Goal: Communication & Community: Answer question/provide support

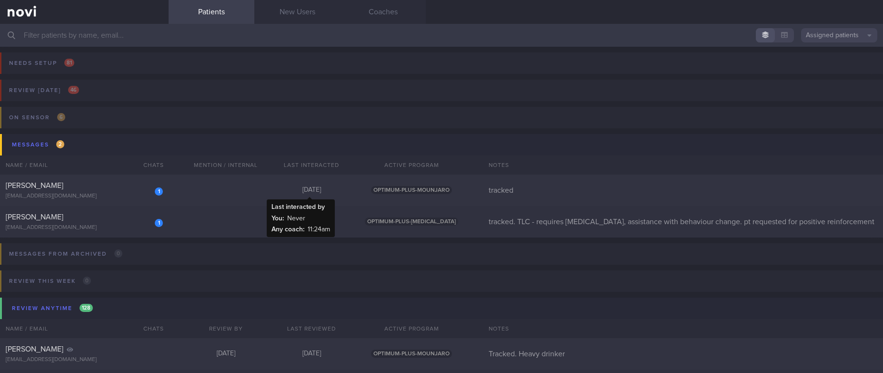
click at [298, 188] on div "[DATE]" at bounding box center [312, 190] width 86 height 9
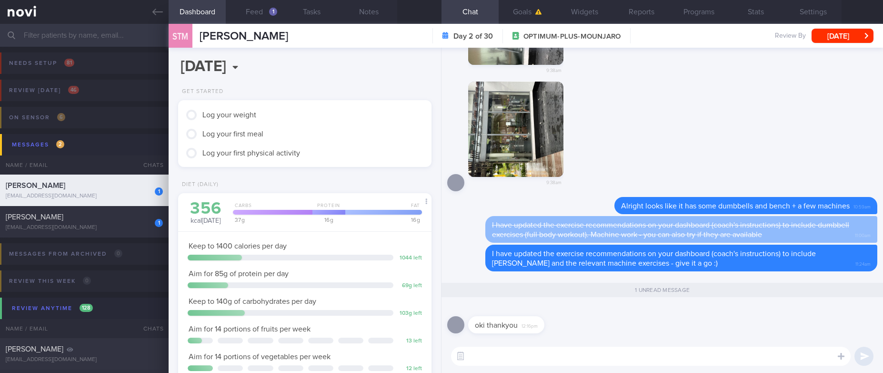
scroll to position [126, 225]
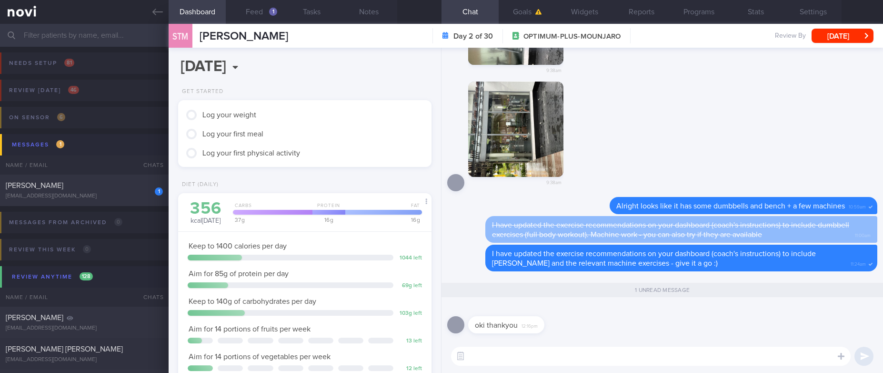
click at [494, 352] on textarea at bounding box center [651, 355] width 400 height 19
type textarea "Welcome! Enjoy the process and have a good weekend :)"
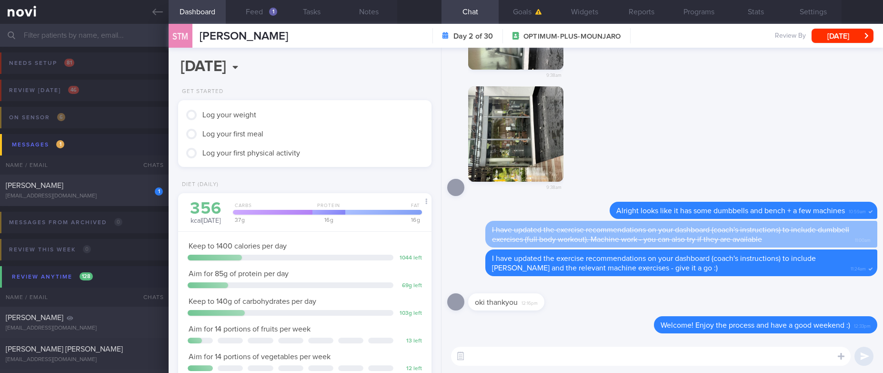
scroll to position [0, 0]
click at [103, 189] on div "[PERSON_NAME]" at bounding box center [83, 186] width 155 height 10
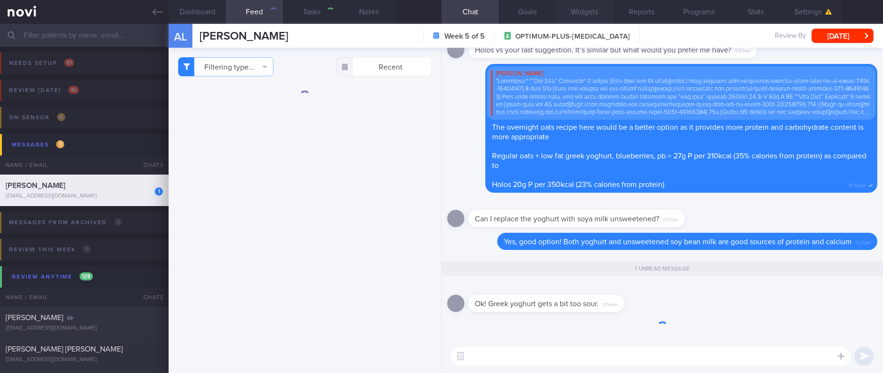
select select "6"
type input "tracked. TLC - requires [MEDICAL_DATA], assistance with behaviour change. pt re…"
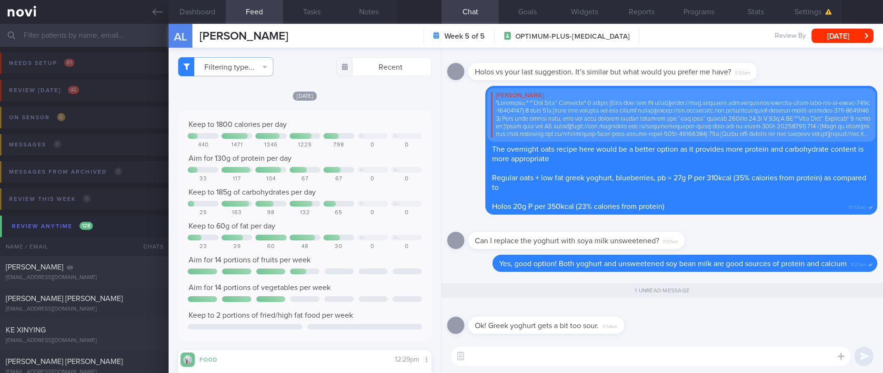
click at [572, 363] on textarea at bounding box center [651, 355] width 400 height 19
click at [572, 360] on textarea at bounding box center [651, 355] width 400 height 19
type textarea "Yes it can be"
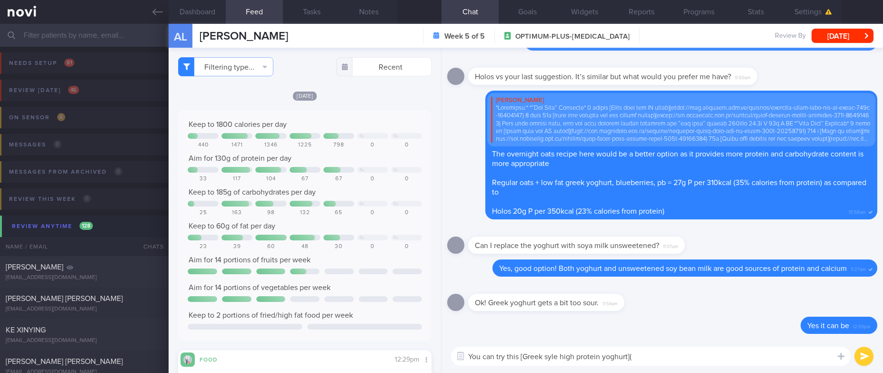
paste textarea "[URL][DOMAIN_NAME]"
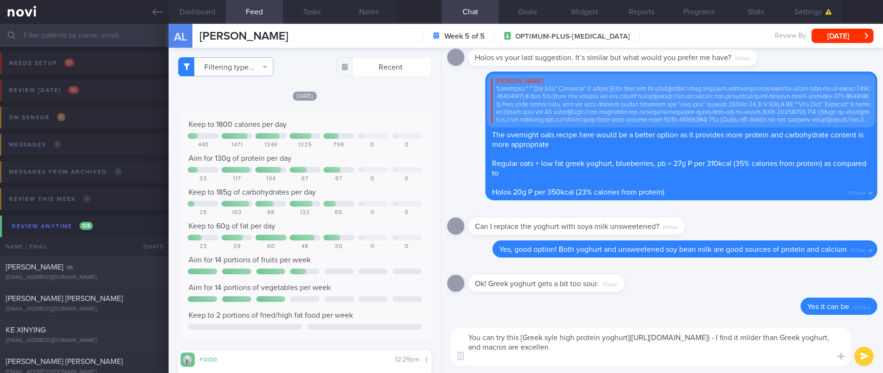
type textarea "You can try this [Greek syle high protein yoghurt]([URL][DOMAIN_NAME]) - I find…"
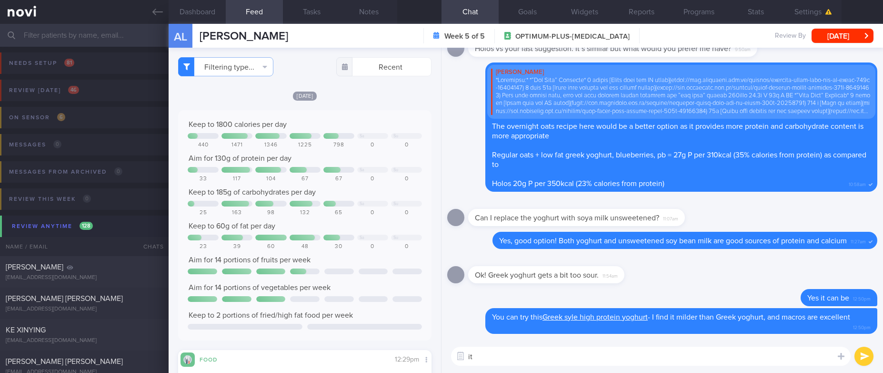
type textarea "i"
type textarea "I almost always have a tub in my fridge"
